Goal: Navigation & Orientation: Find specific page/section

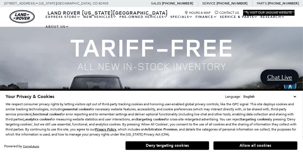
click at [294, 96] on select "English Spanish / Español English / [GEOGRAPHIC_DATA] Korean / 한국어 Vietnamese /…" at bounding box center [269, 97] width 55 height 6
click at [245, 94] on select "English Spanish / Español English / [GEOGRAPHIC_DATA] Korean / 한국어 Vietnamese /…" at bounding box center [269, 97] width 55 height 6
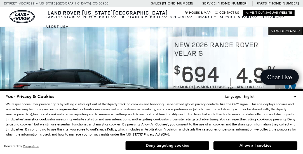
click at [158, 147] on button "Deny targeting cookies" at bounding box center [167, 145] width 84 height 9
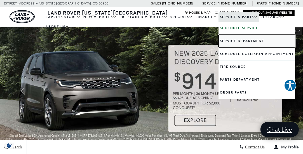
click at [228, 42] on link "Service Department" at bounding box center [256, 41] width 77 height 13
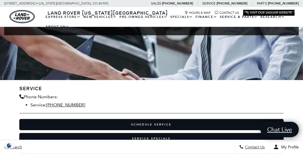
scroll to position [67, 0]
